Goal: Navigation & Orientation: Understand site structure

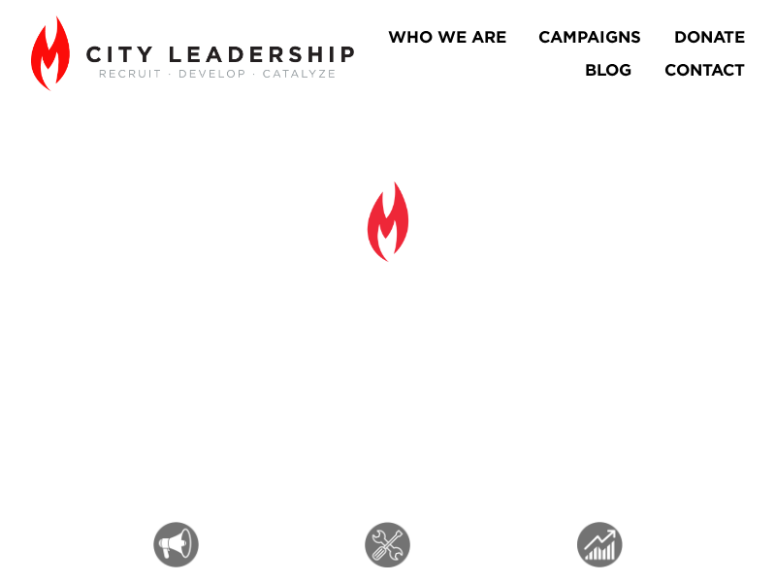
scroll to position [17, 0]
